Goal: Transaction & Acquisition: Purchase product/service

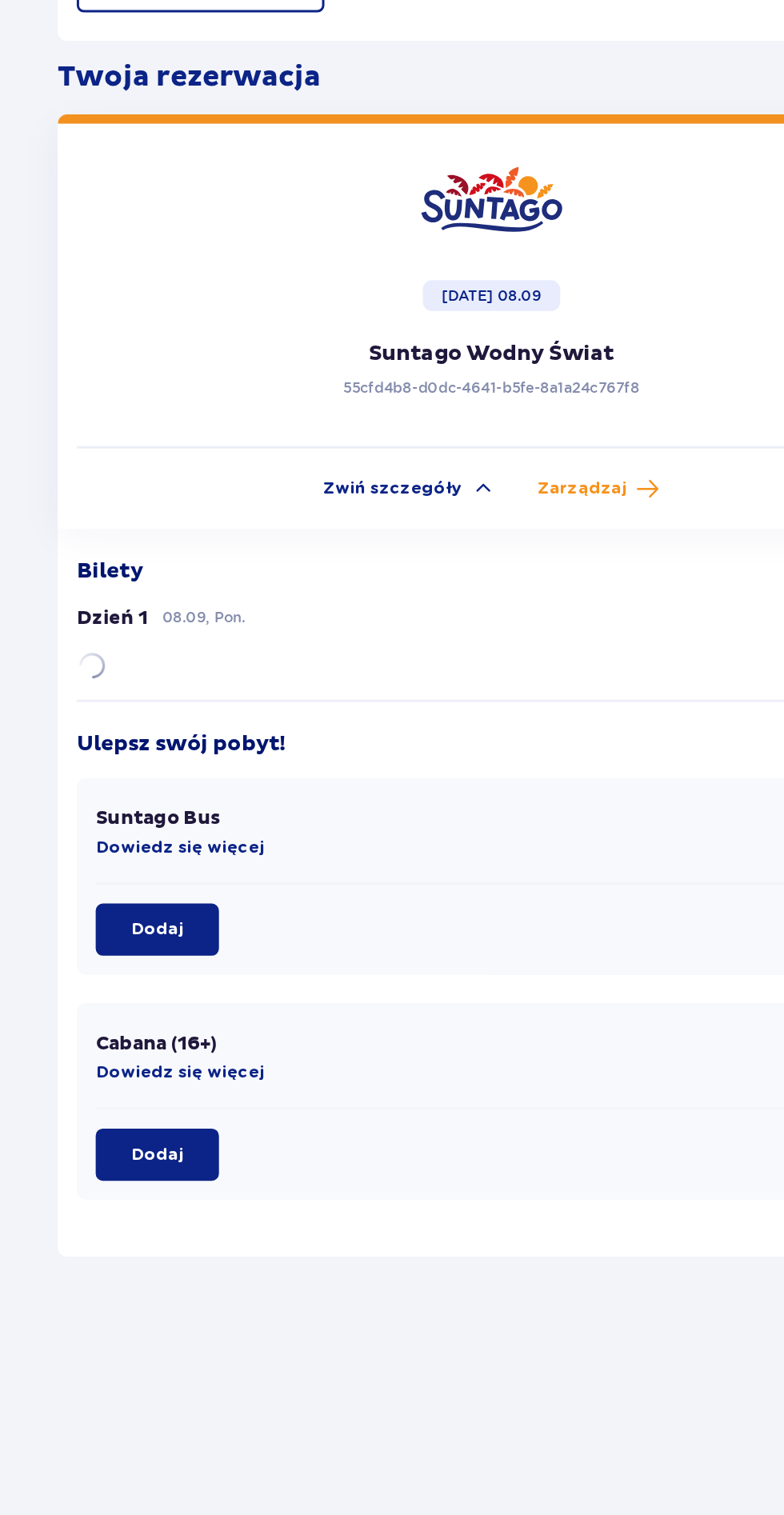
scroll to position [40, 0]
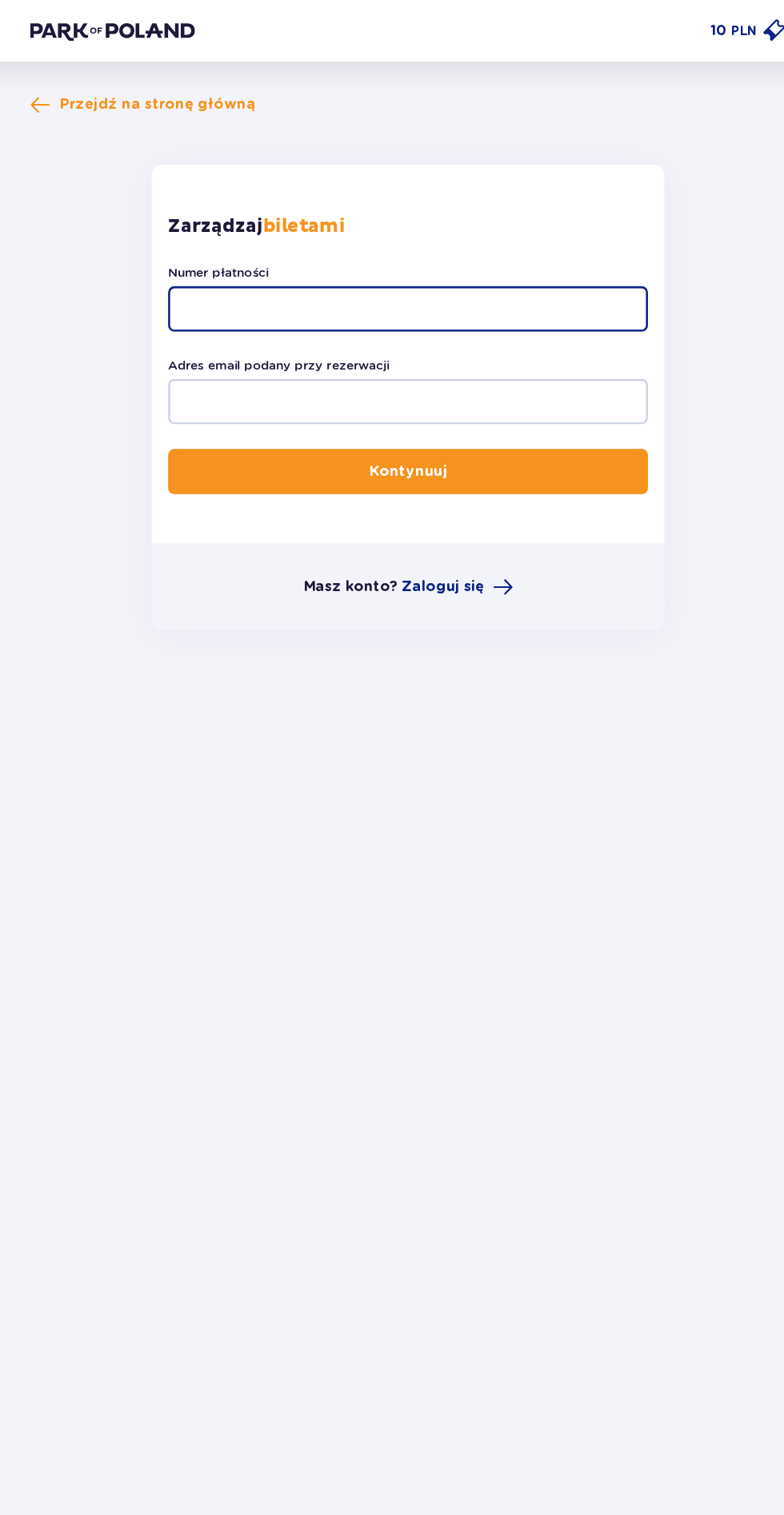
click at [458, 239] on input "Numer płatności" at bounding box center [392, 240] width 372 height 35
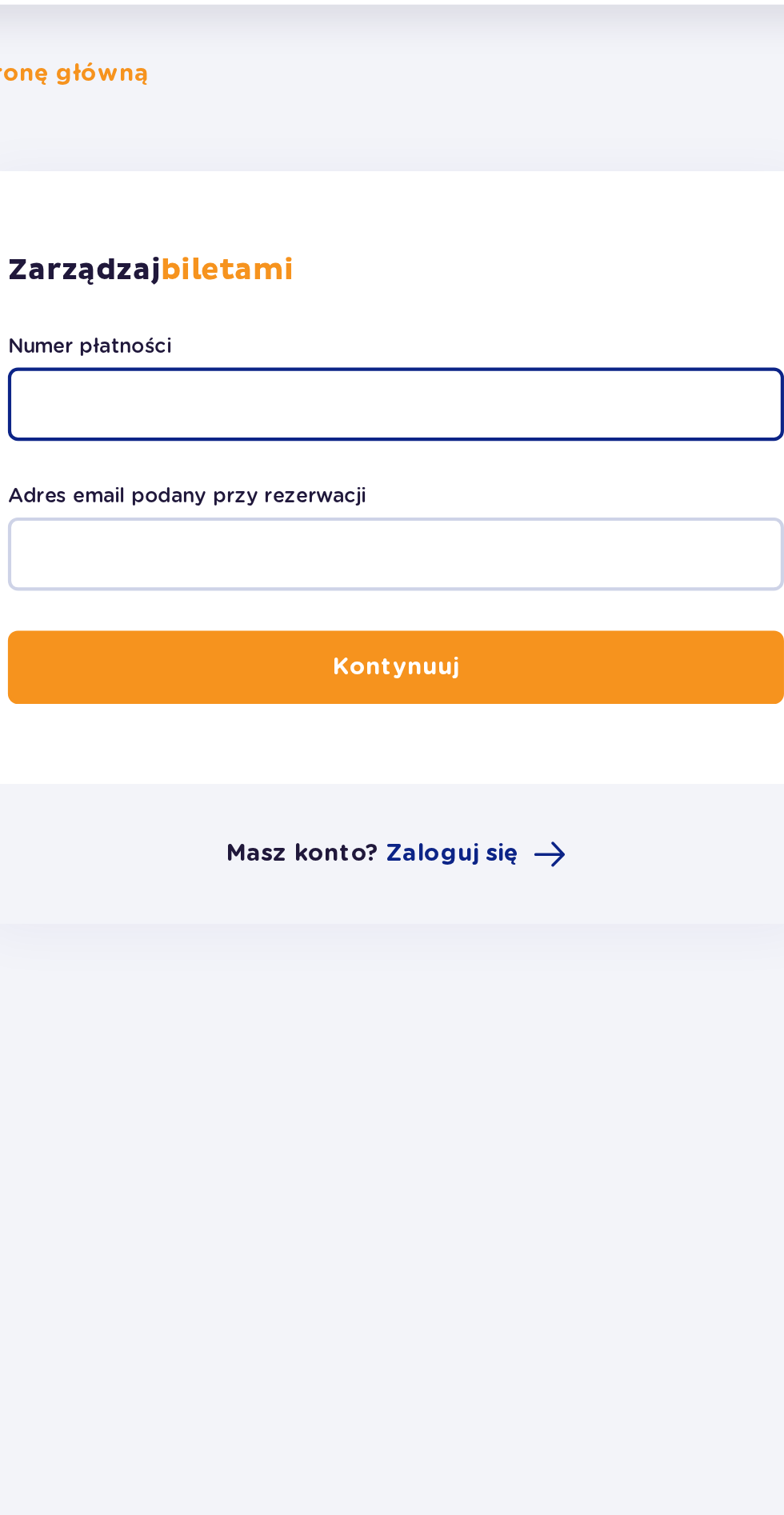
click at [322, 241] on input "Numer płatności" at bounding box center [392, 240] width 372 height 35
type input "TR-VRC-FJSLPAX"
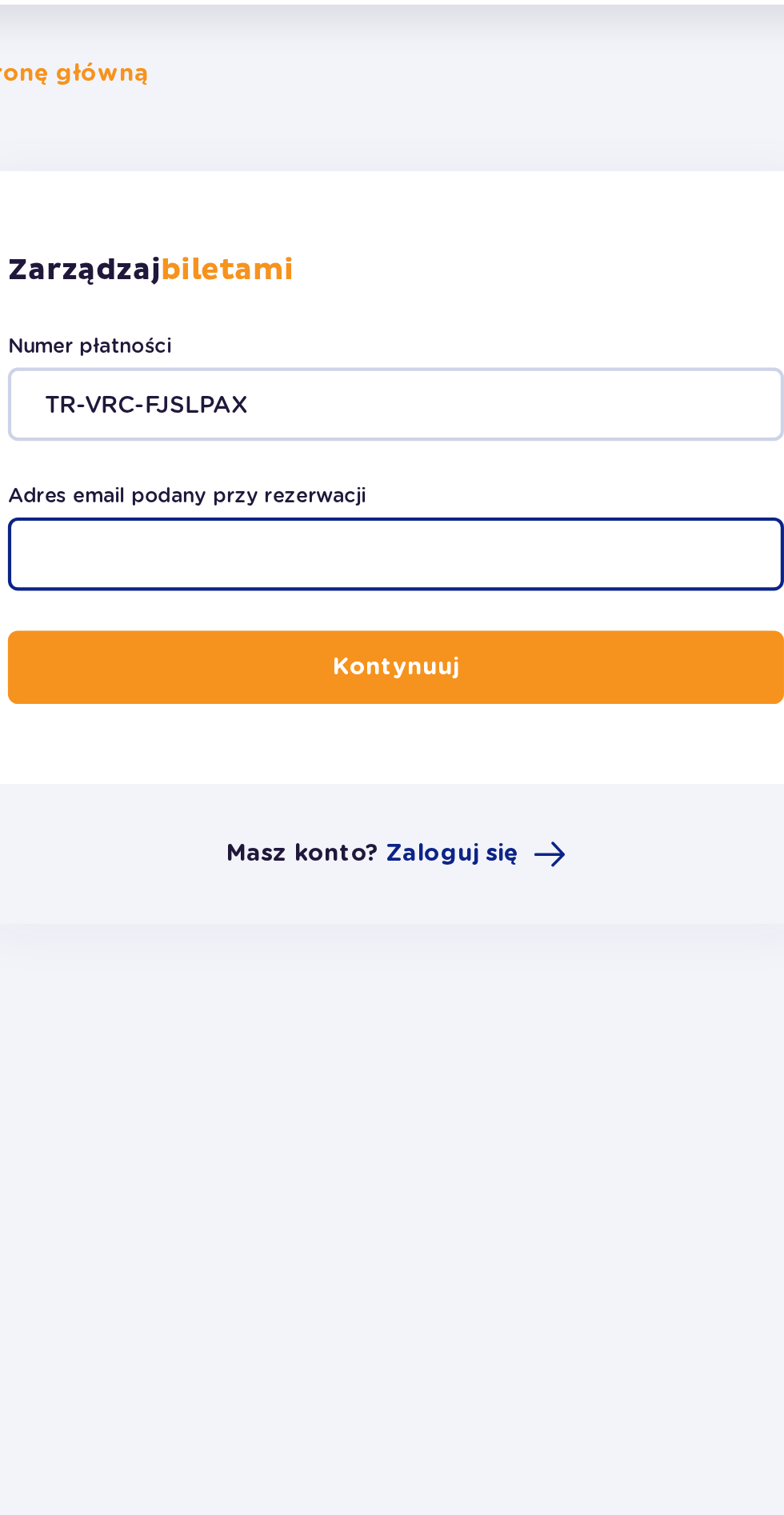
click at [428, 313] on input "Adres email podany przy rezerwacji" at bounding box center [392, 311] width 372 height 35
type input "[EMAIL_ADDRESS][DOMAIN_NAME]"
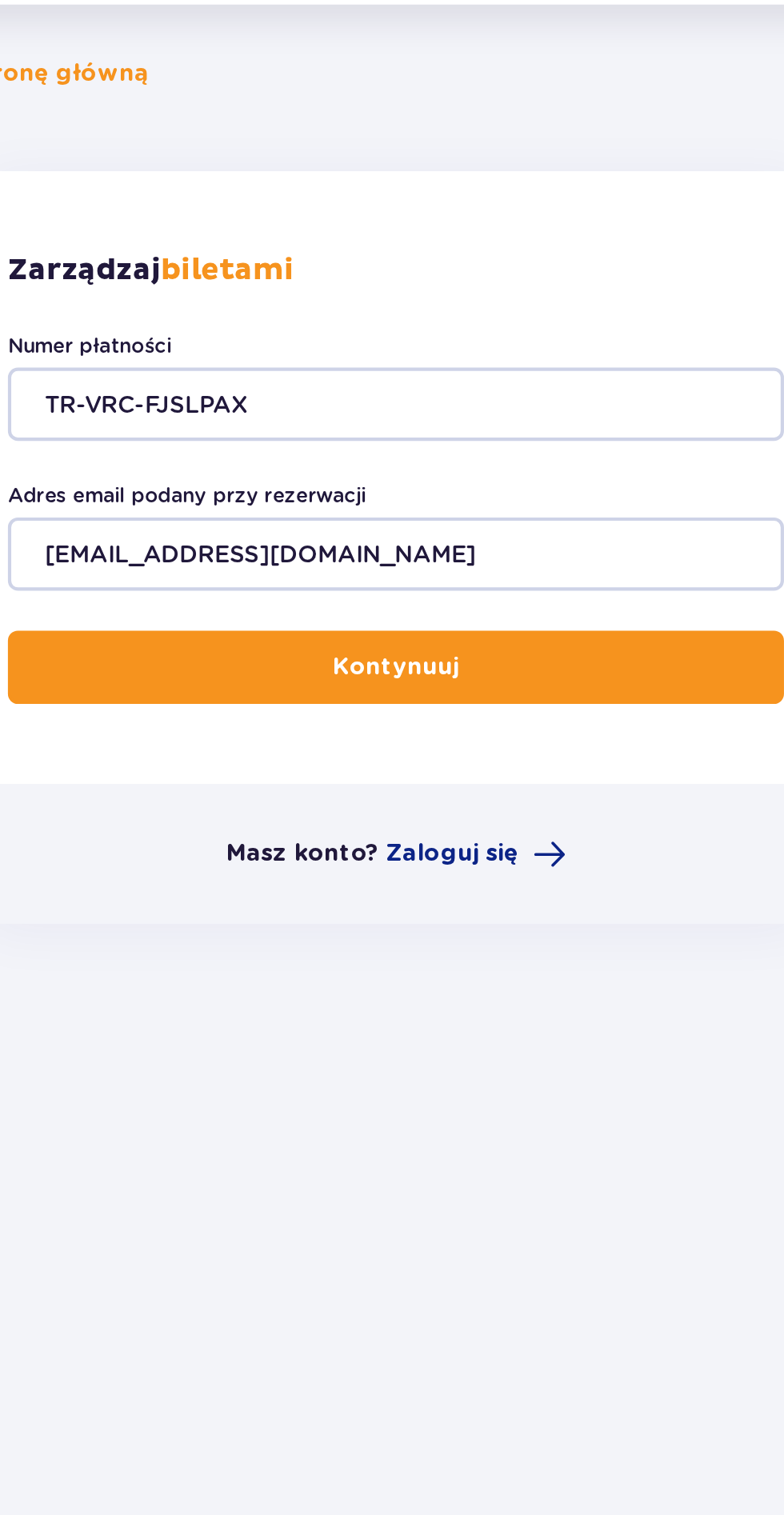
click at [485, 357] on button "Kontynuuj" at bounding box center [392, 366] width 372 height 35
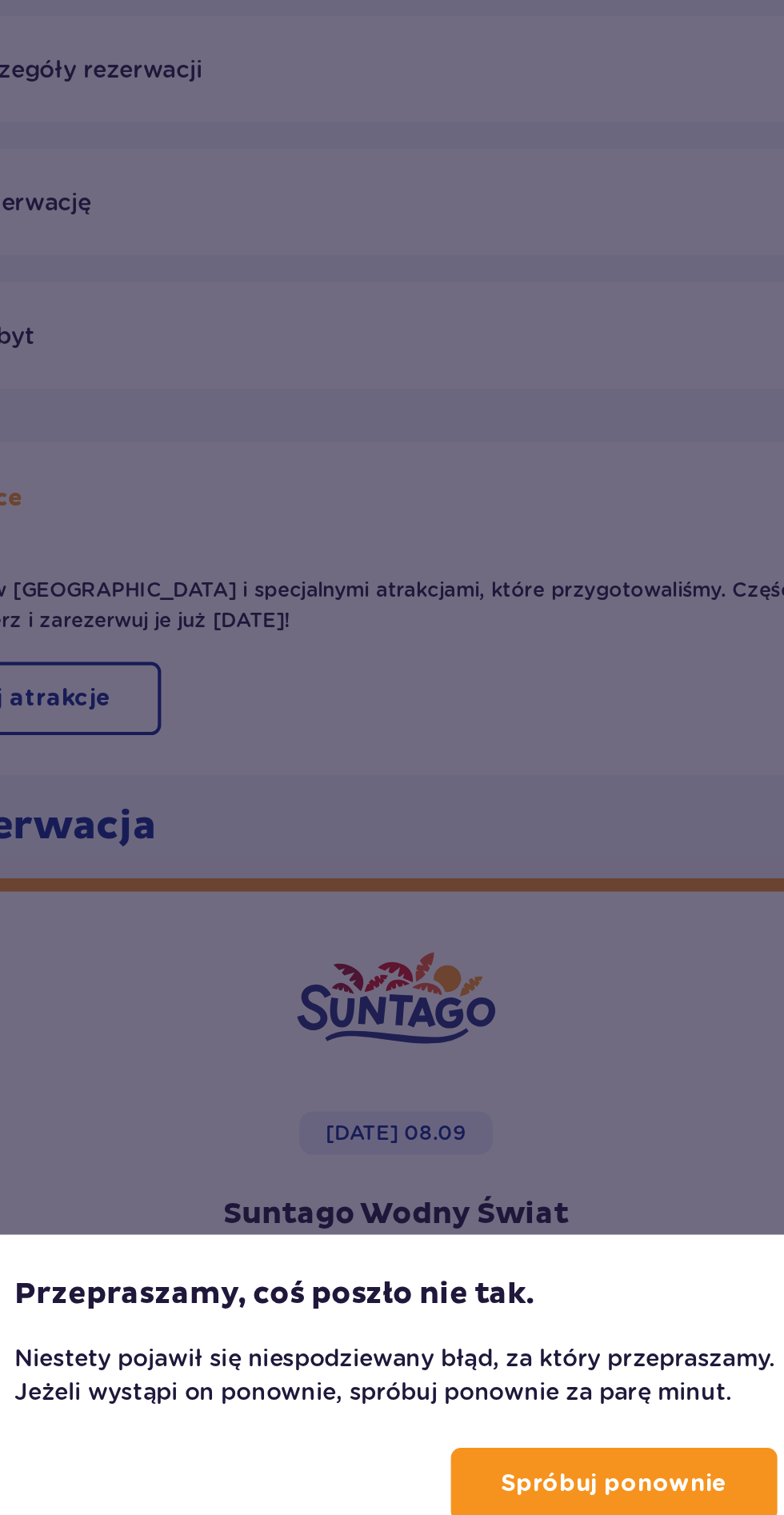
click at [482, 869] on p "Spróbuj ponownie" at bounding box center [497, 860] width 109 height 16
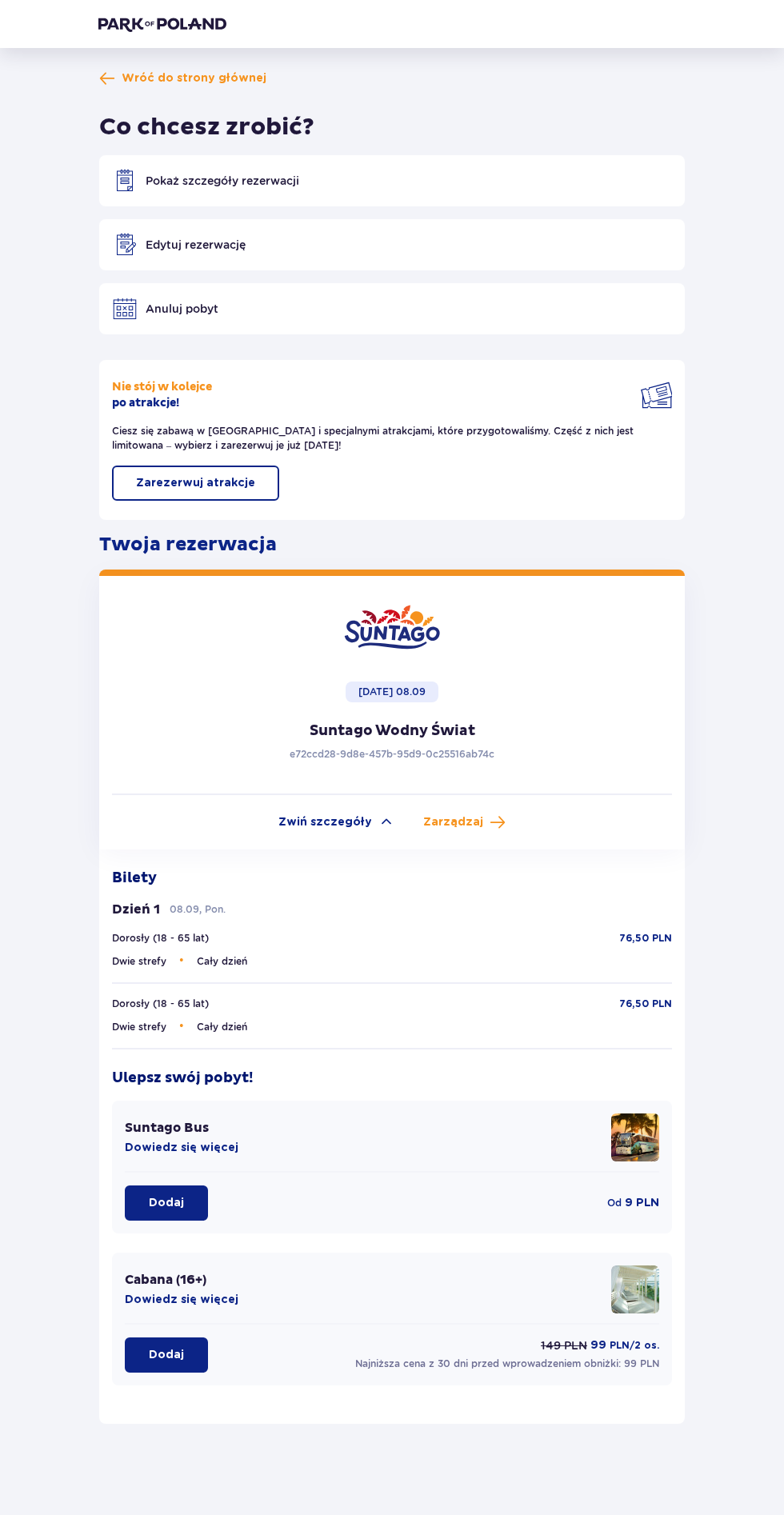
click at [506, 308] on div "Anuluj pobyt" at bounding box center [392, 309] width 585 height 51
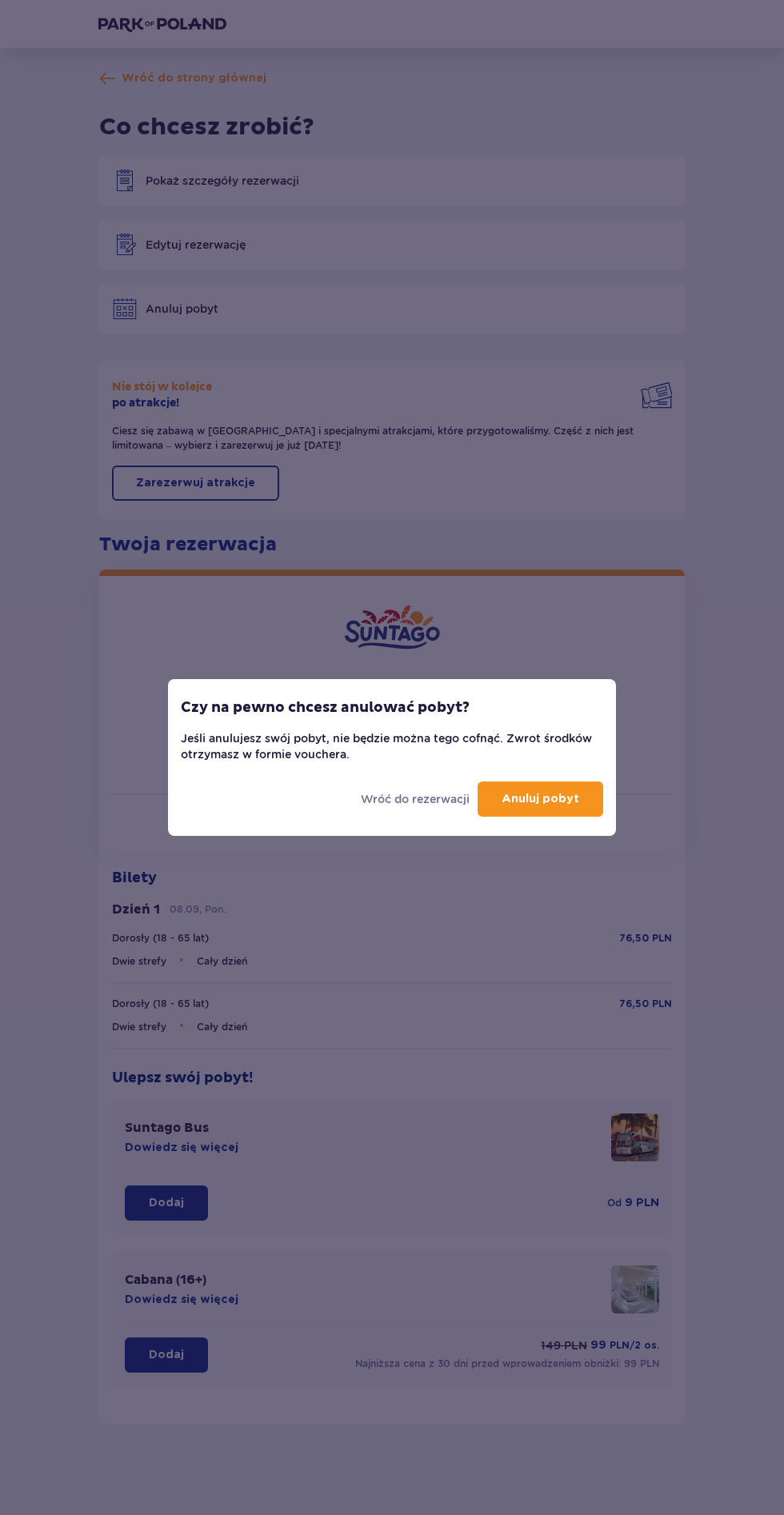
click at [567, 794] on p "Anuluj pobyt" at bounding box center [540, 798] width 77 height 16
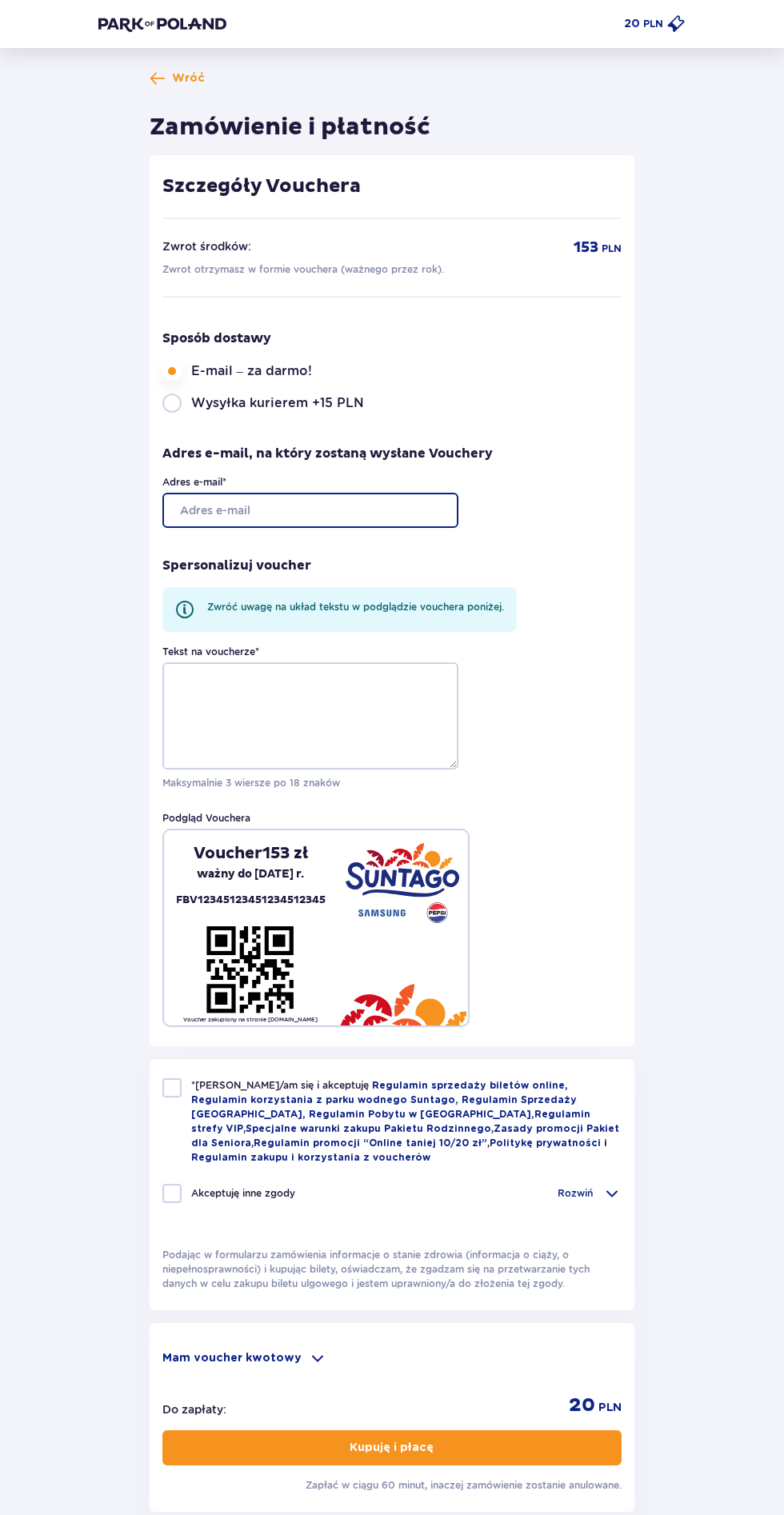
click at [437, 510] on input "Adres e-mail *" at bounding box center [310, 510] width 296 height 35
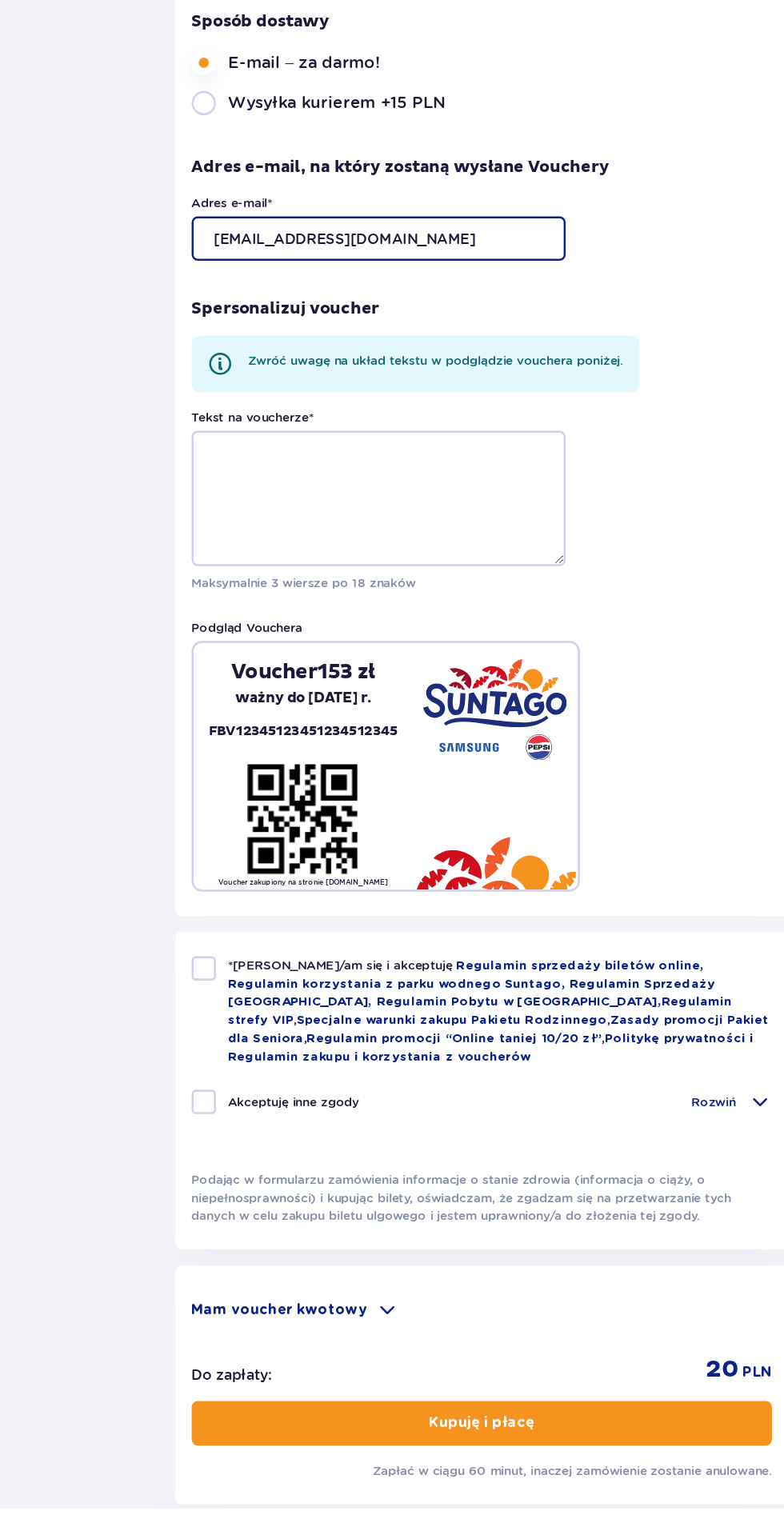
type input "[EMAIL_ADDRESS][DOMAIN_NAME]"
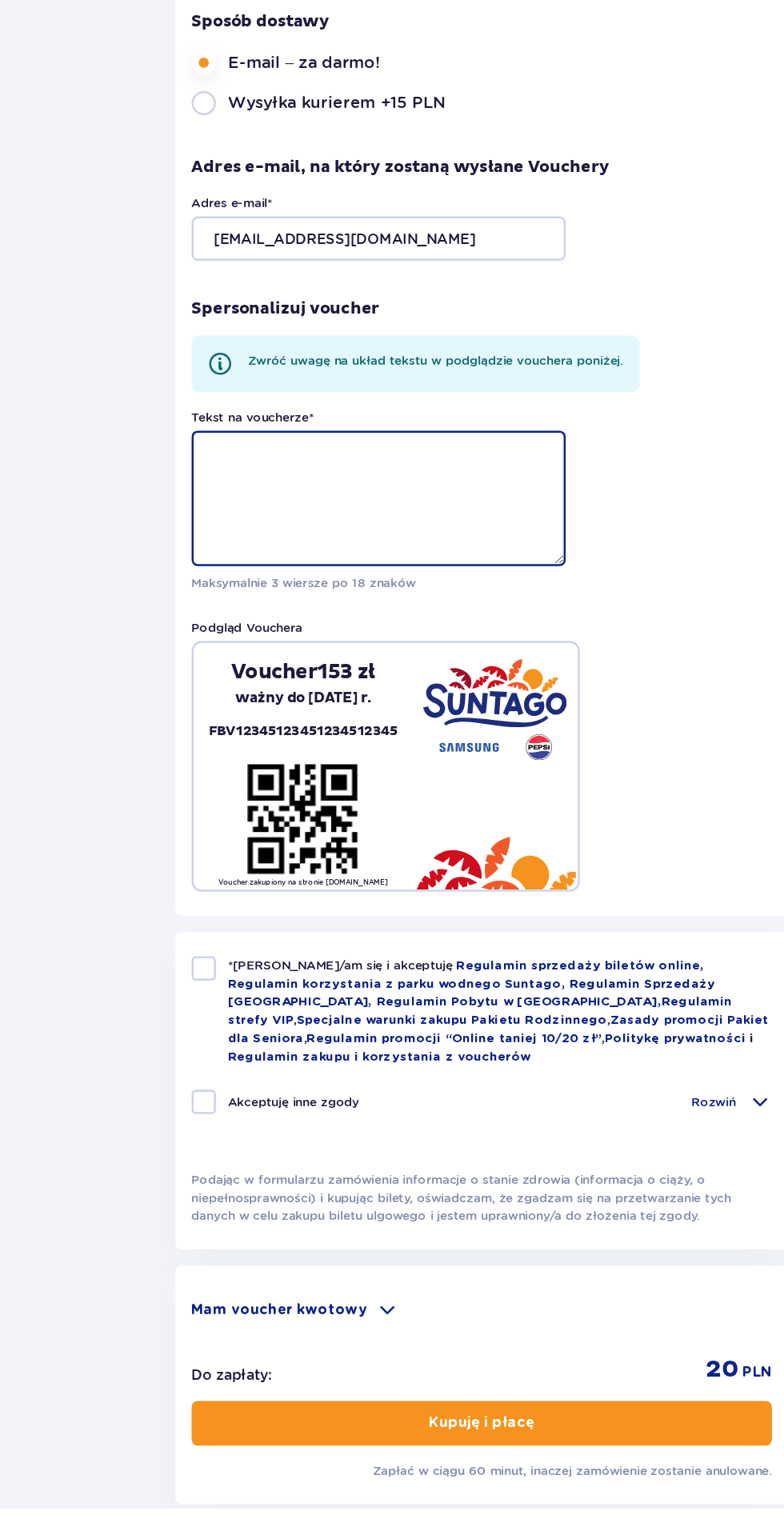
click at [357, 712] on textarea "Tekst na voucherze *" at bounding box center [310, 716] width 296 height 107
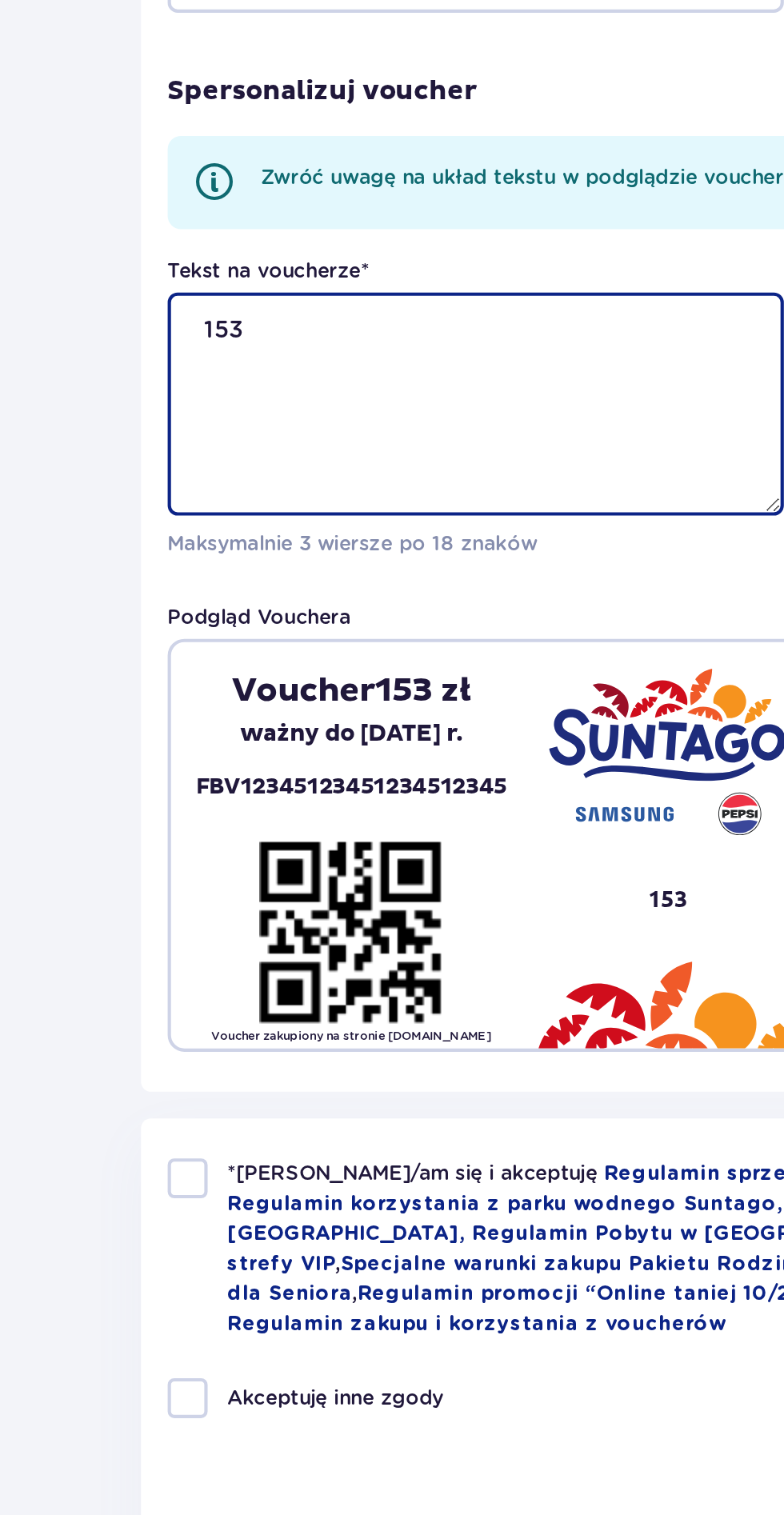
type textarea "153"
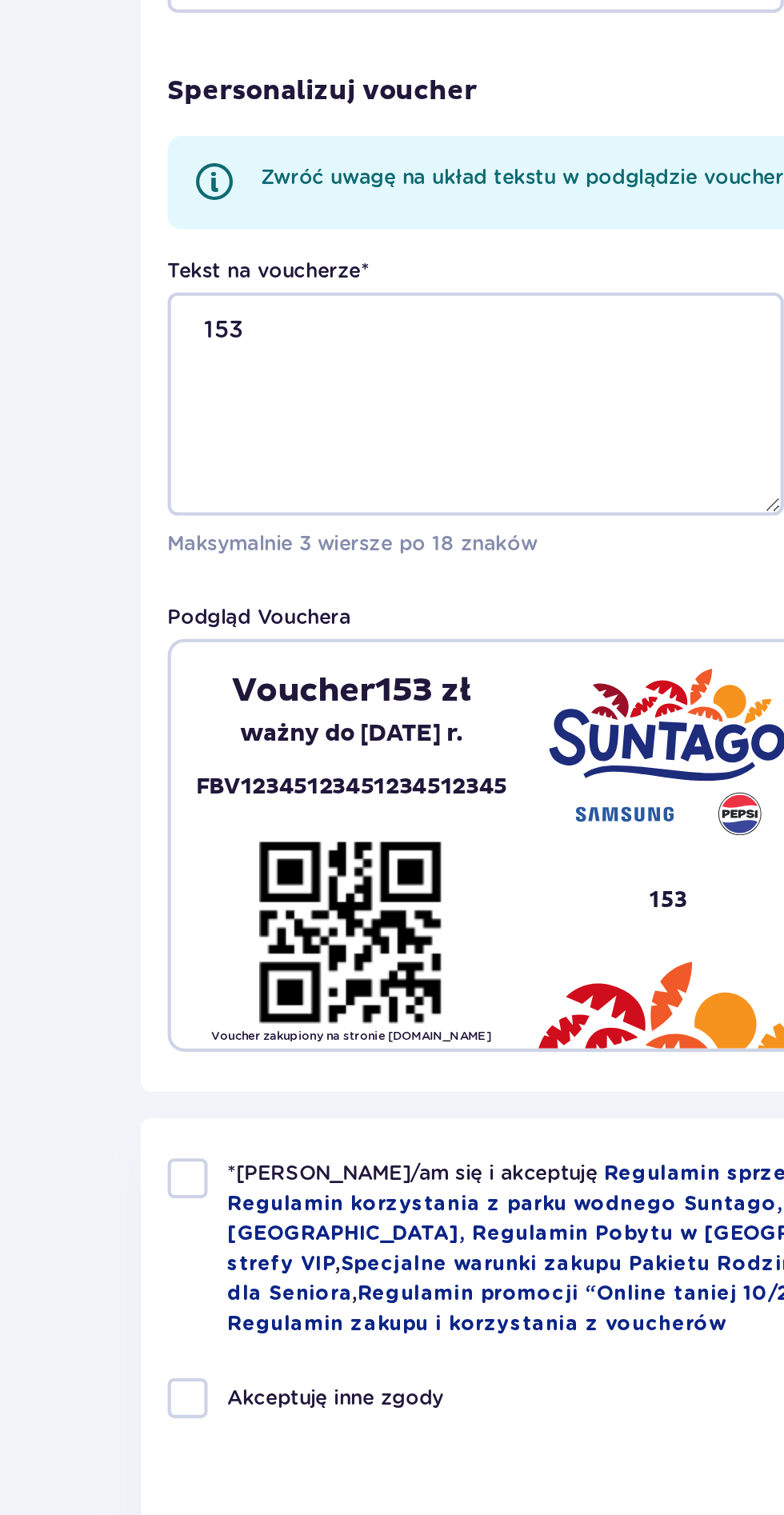
click at [382, 789] on p "Maksymalnie 3 wiersze po 18 znaków" at bounding box center [310, 782] width 296 height 14
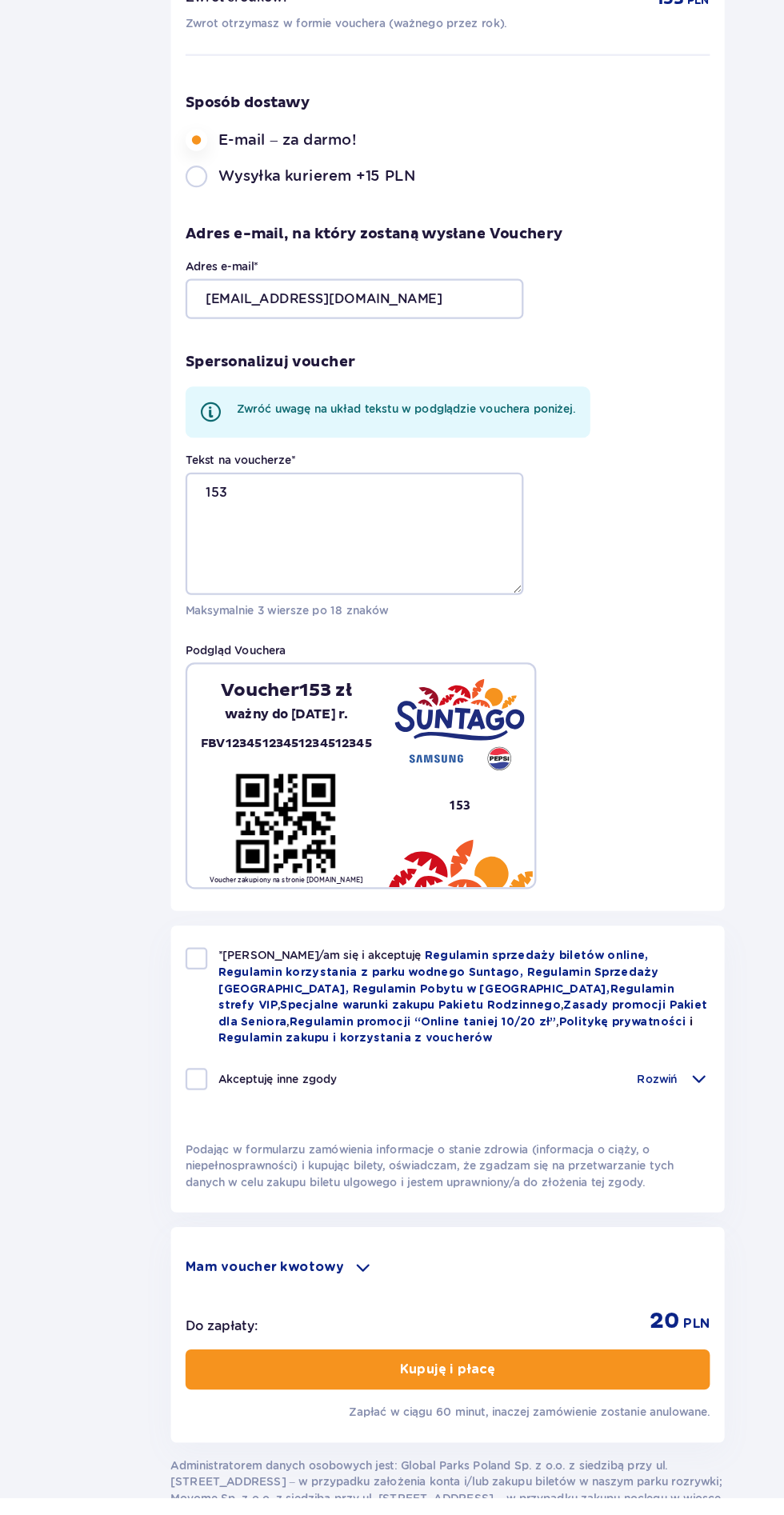
scroll to position [44, 0]
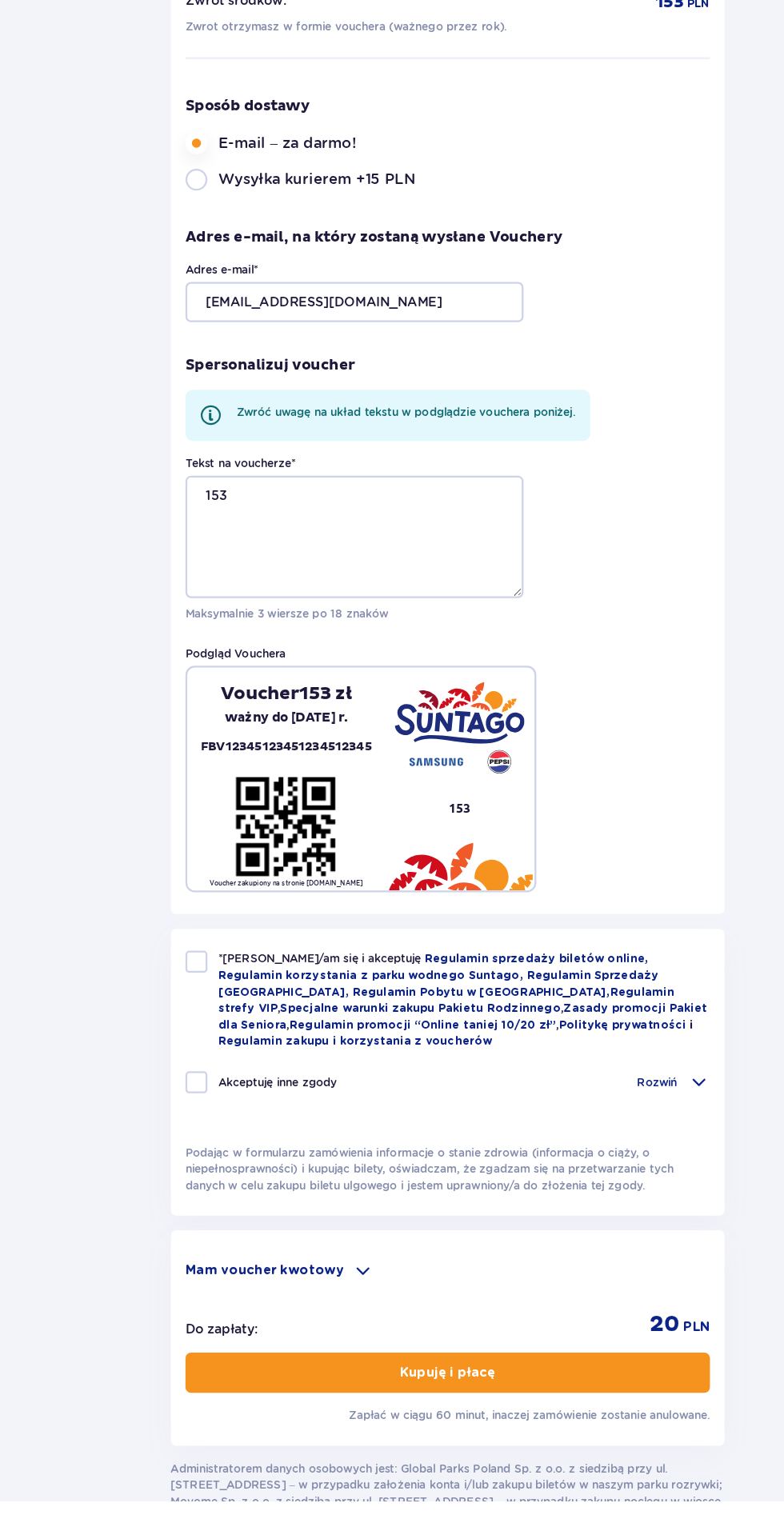
click at [198, 1040] on span "*Zapoznałem/am się i akceptuję" at bounding box center [281, 1040] width 180 height 12
checkbox input "true"
click at [308, 1304] on span at bounding box center [317, 1313] width 19 height 19
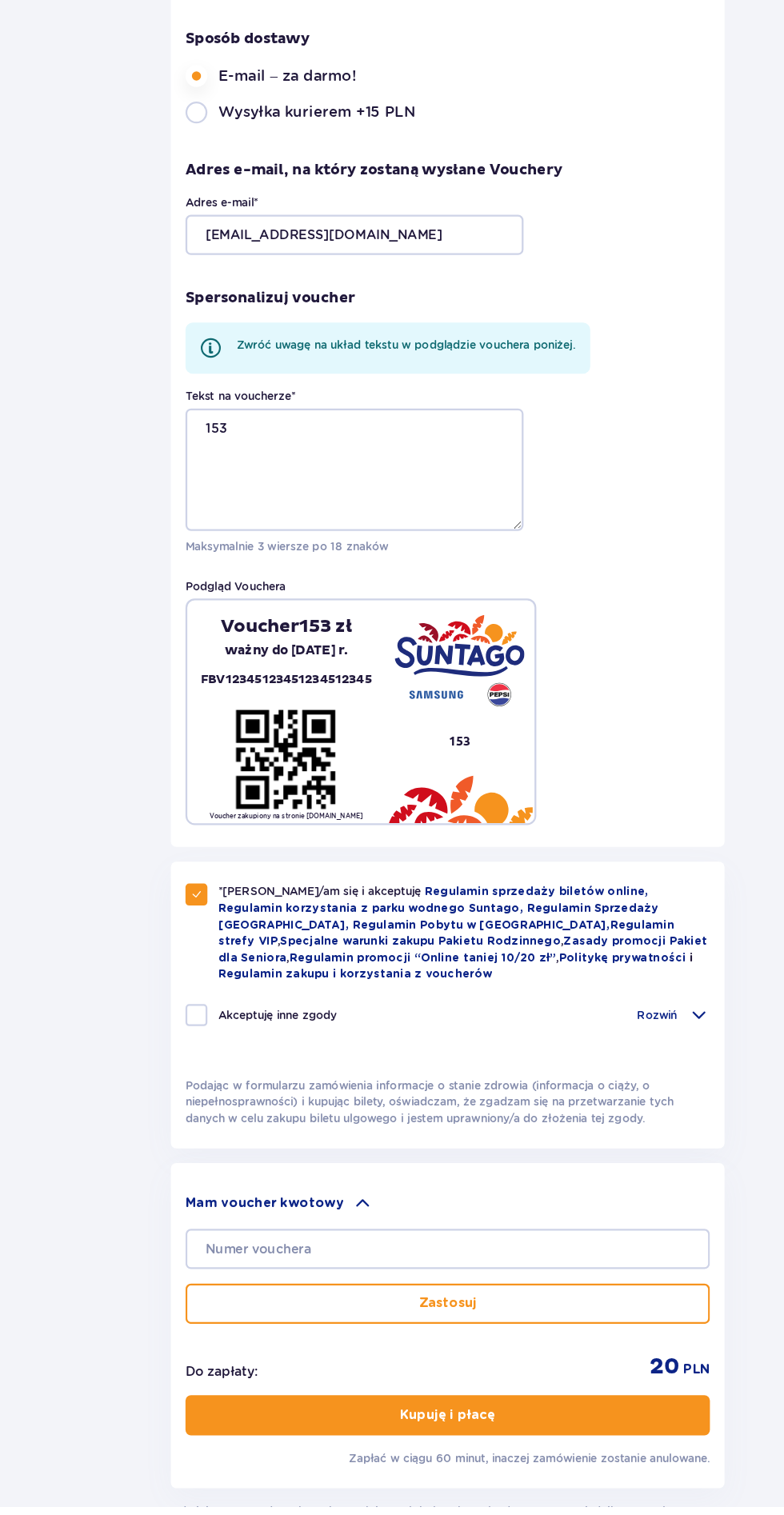
scroll to position [178, 0]
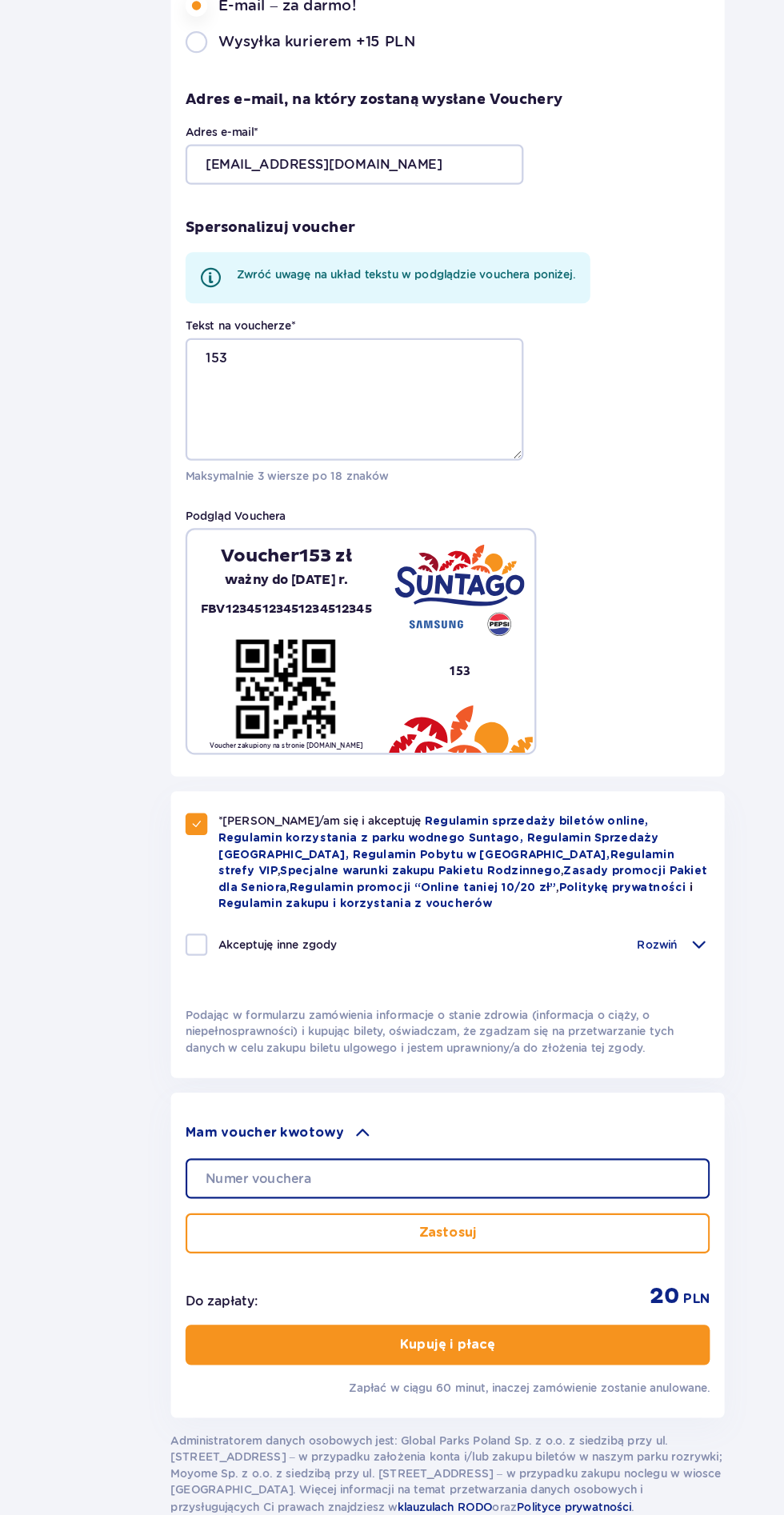
click at [363, 1206] on input "text" at bounding box center [392, 1219] width 459 height 35
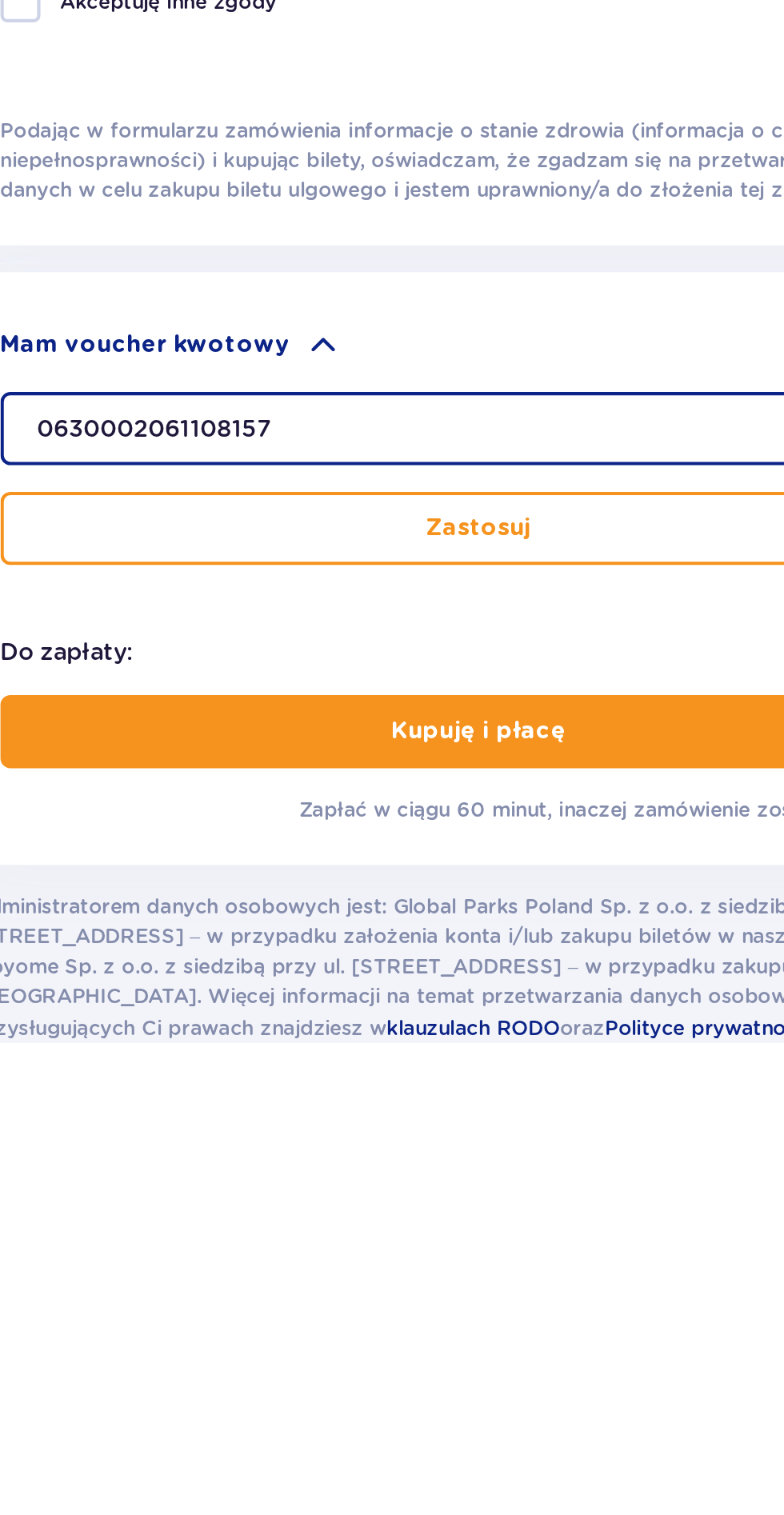
type input "0630002061108157"
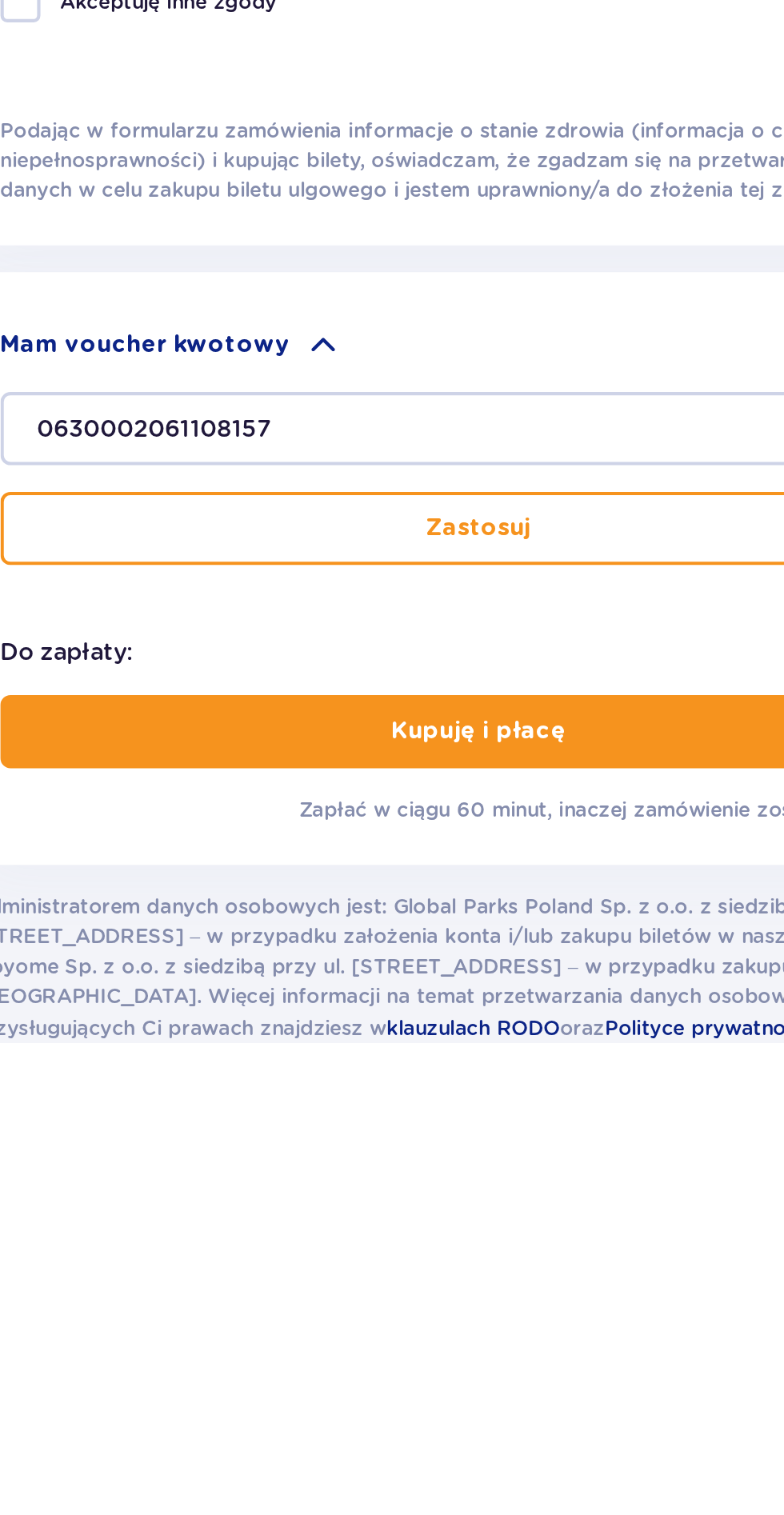
click at [451, 1250] on button "Zastosuj" at bounding box center [392, 1267] width 459 height 35
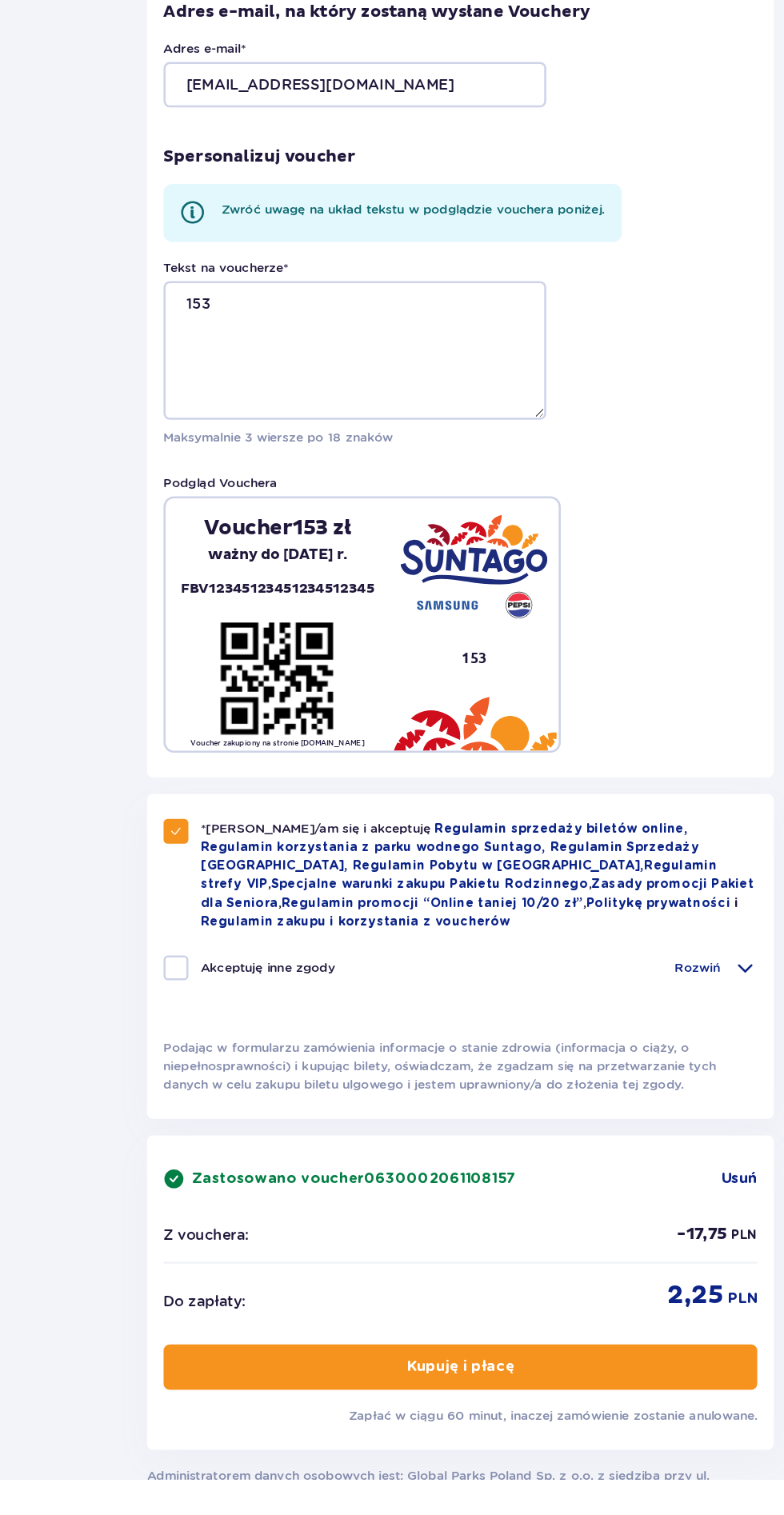
scroll to position [99, 0]
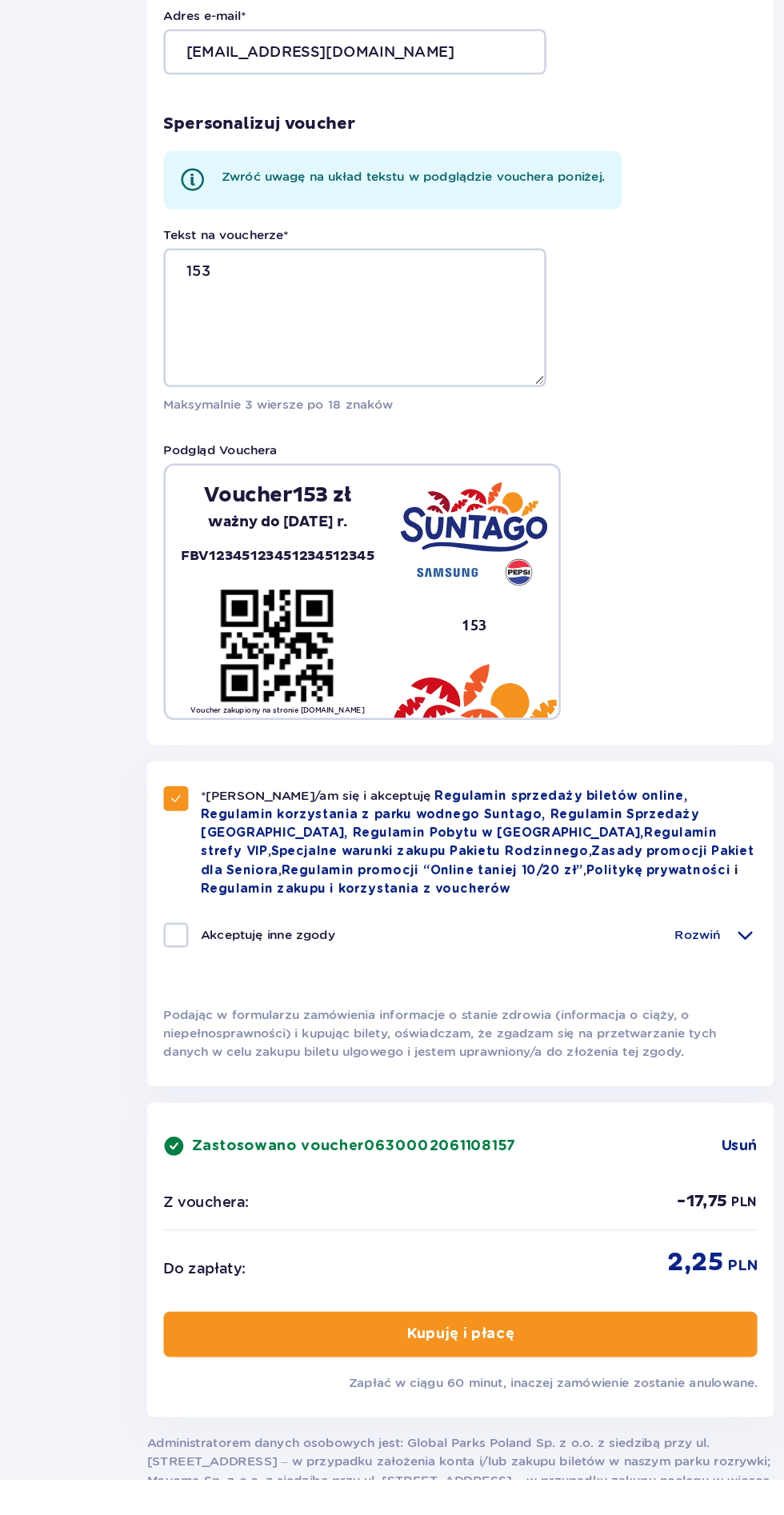
click at [484, 1395] on button "Kupuję i płacę" at bounding box center [392, 1402] width 459 height 35
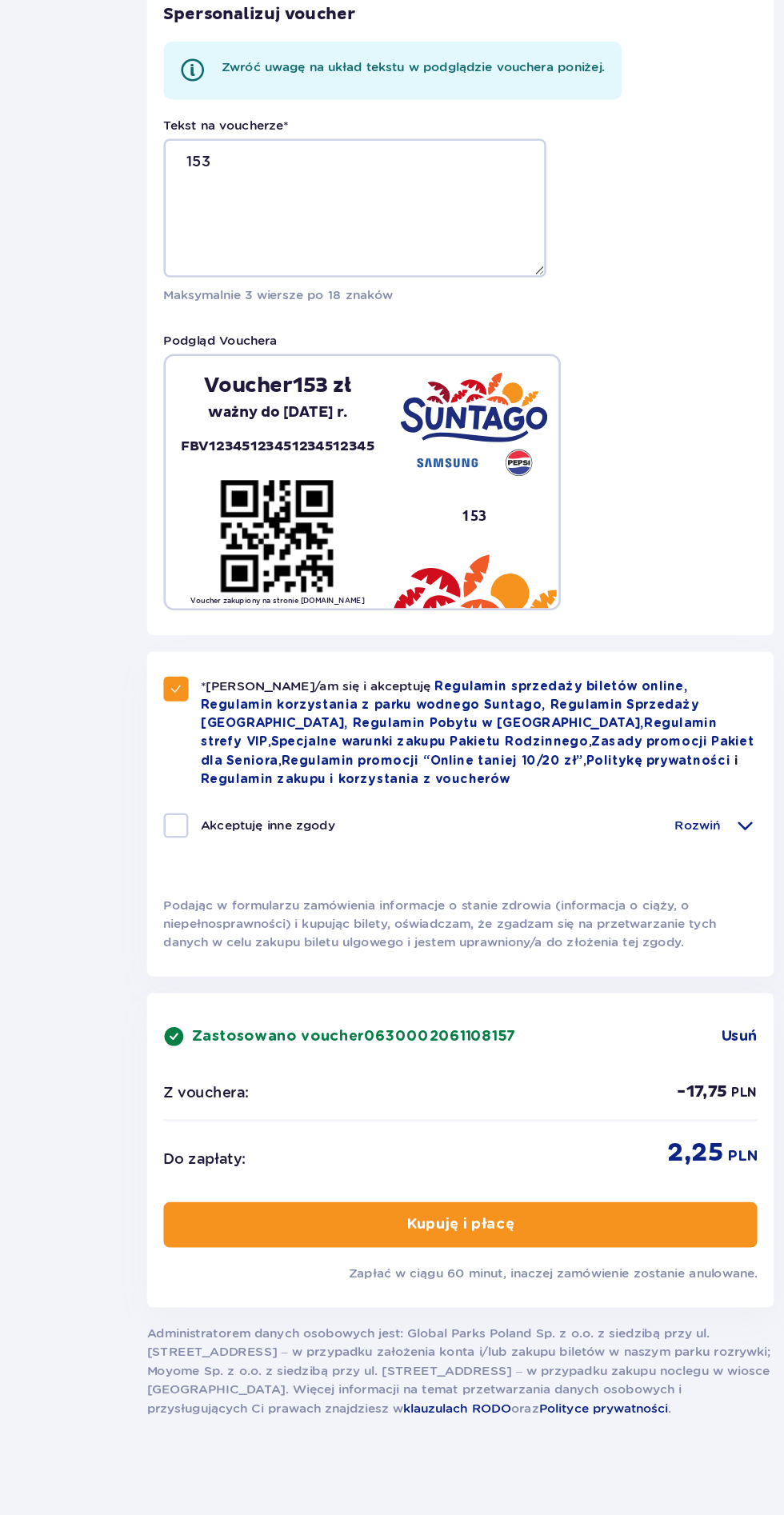
scroll to position [213, 0]
